Goal: Transaction & Acquisition: Book appointment/travel/reservation

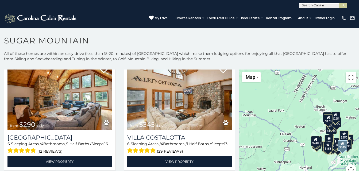
scroll to position [628, 0]
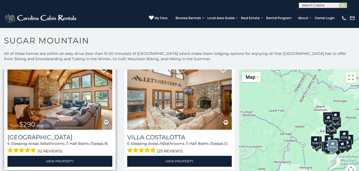
click at [66, 113] on img at bounding box center [59, 95] width 105 height 70
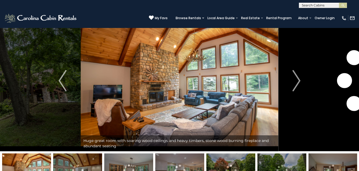
scroll to position [17, 0]
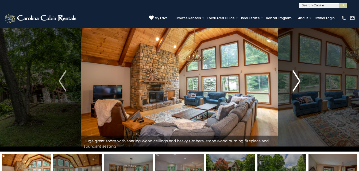
click at [296, 79] on img "Next" at bounding box center [296, 80] width 8 height 21
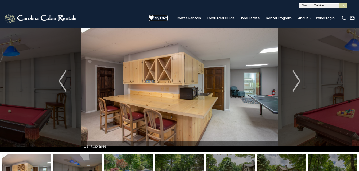
click at [149, 16] on icon at bounding box center [151, 17] width 5 height 5
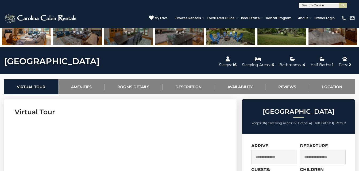
scroll to position [183, 0]
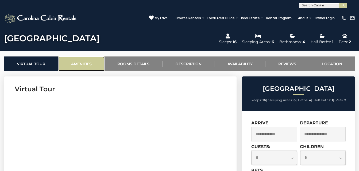
click at [81, 63] on link "Amenities" at bounding box center [81, 64] width 46 height 15
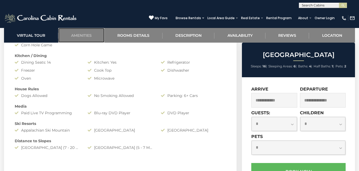
scroll to position [518, 0]
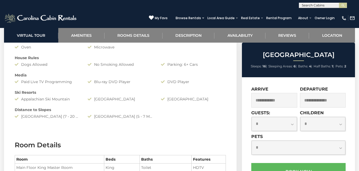
click at [275, 101] on input "text" at bounding box center [274, 100] width 46 height 15
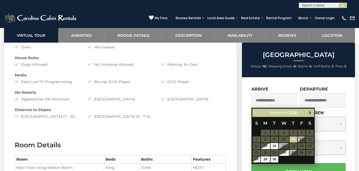
click at [310, 113] on span "Next" at bounding box center [310, 113] width 4 height 4
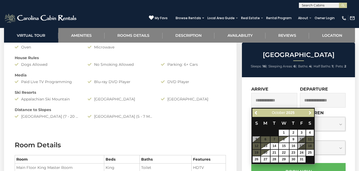
click at [310, 113] on span "Next" at bounding box center [310, 113] width 4 height 4
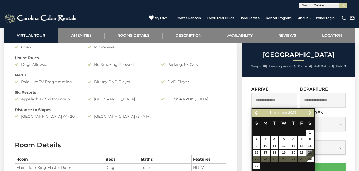
click at [310, 113] on span "Next" at bounding box center [310, 113] width 4 height 4
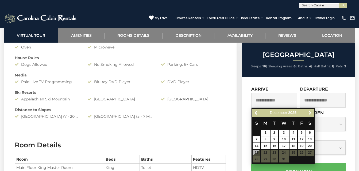
click at [310, 113] on span "Next" at bounding box center [310, 113] width 4 height 4
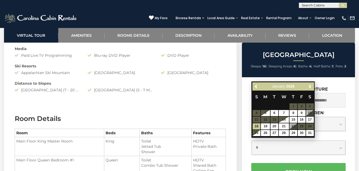
scroll to position [544, 0]
click at [256, 87] on span "Previous" at bounding box center [256, 86] width 4 height 4
